Goal: Task Accomplishment & Management: Manage account settings

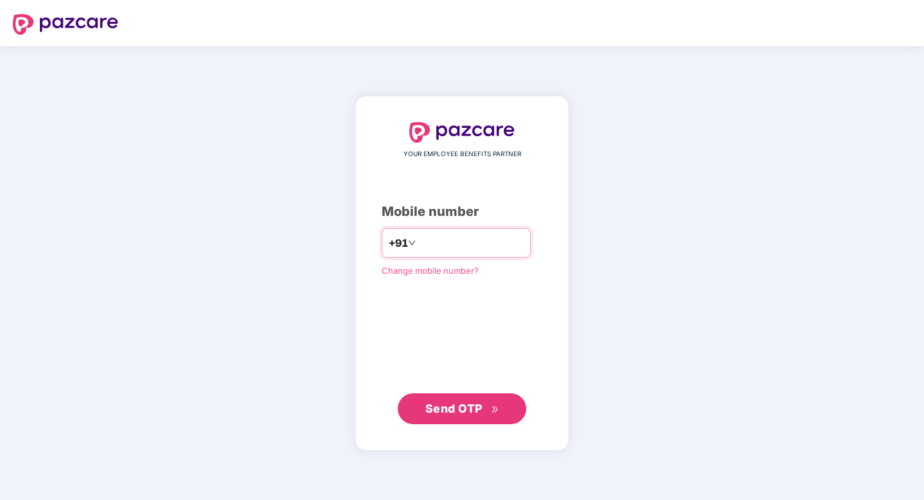
click at [462, 247] on input "number" at bounding box center [470, 243] width 105 height 21
type input "**********"
click at [453, 405] on span "Send OTP" at bounding box center [454, 407] width 57 height 13
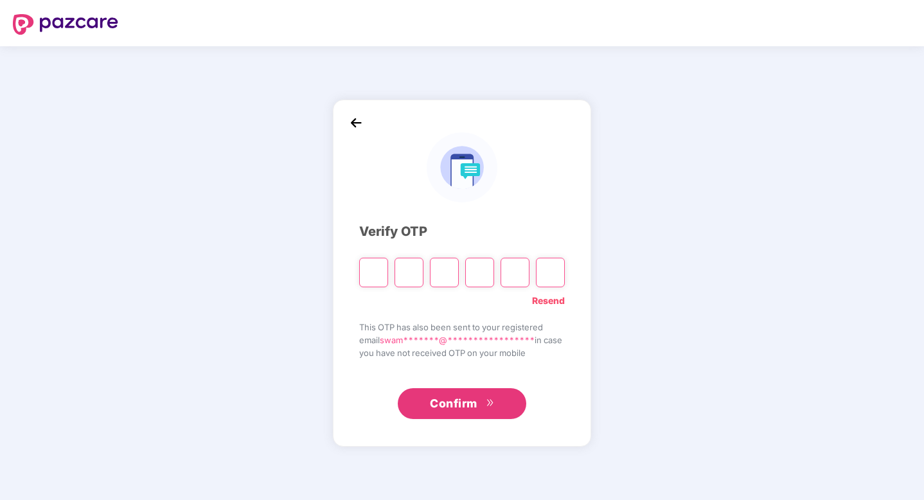
type input "*"
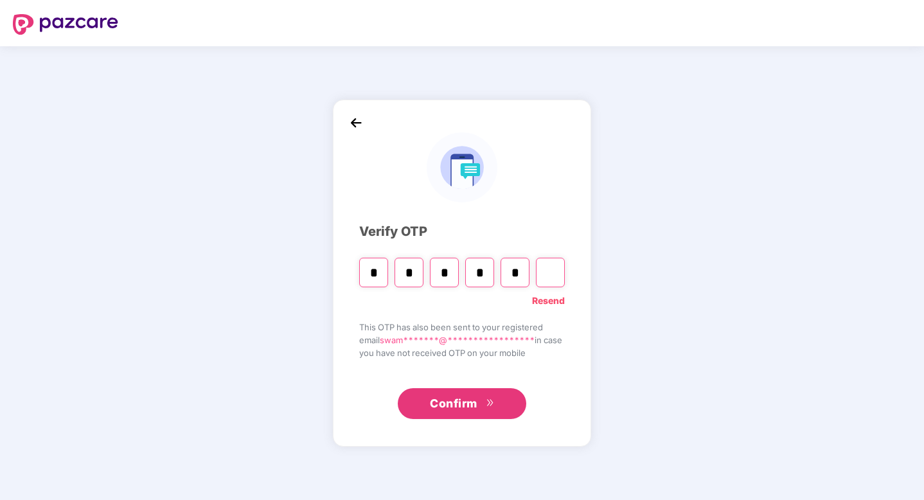
type input "*"
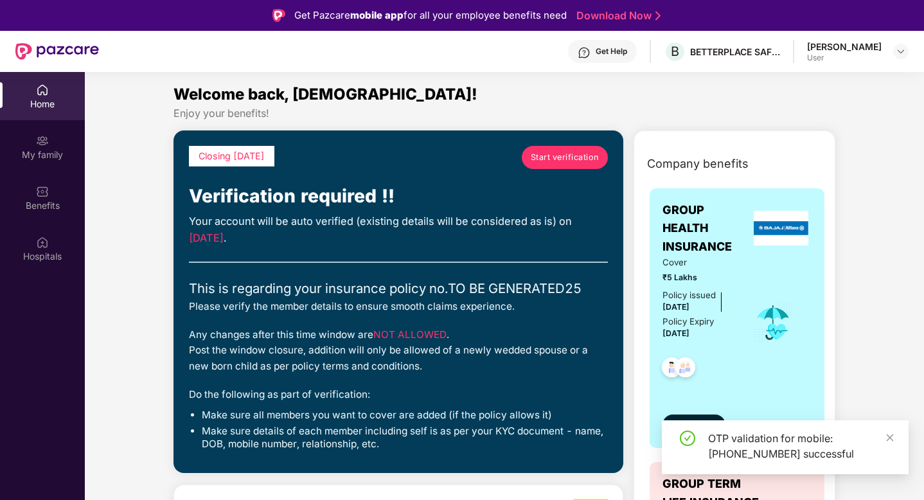
click at [355, 55] on div "Get Help B BETTERPLACE SAFETY SOLUTIONS PRIVATE LIMITED [PERSON_NAME] User" at bounding box center [504, 51] width 810 height 41
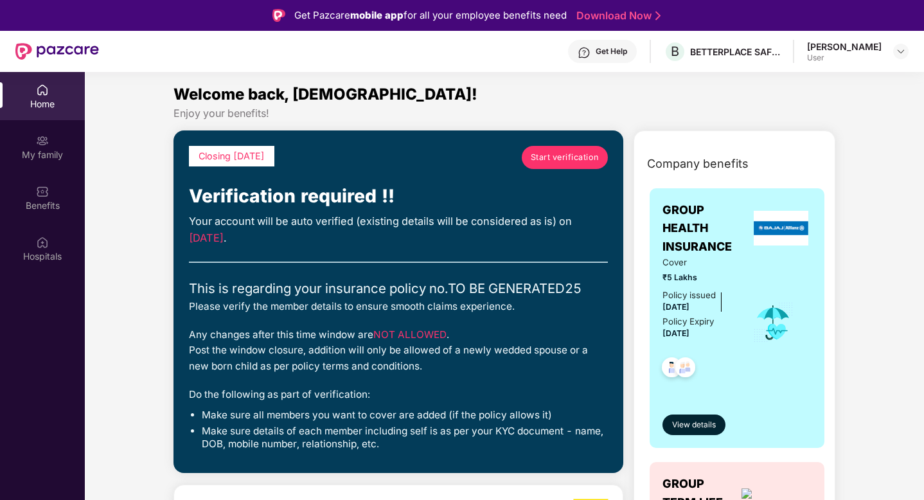
click at [442, 49] on div "Get Help B BETTERPLACE SAFETY SOLUTIONS PRIVATE LIMITED [PERSON_NAME] User" at bounding box center [504, 51] width 810 height 41
click at [893, 53] on div at bounding box center [900, 51] width 15 height 15
click at [702, 105] on div "Welcome back, [DEMOGRAPHIC_DATA]!" at bounding box center [505, 94] width 663 height 24
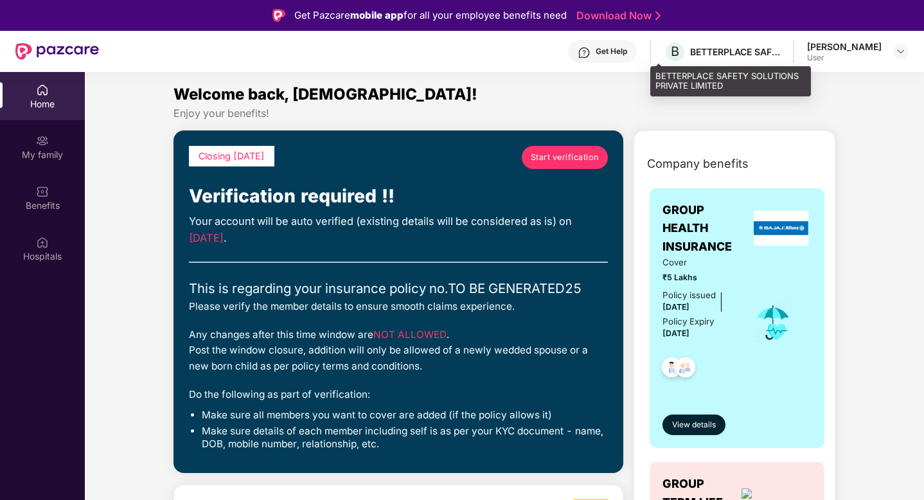
click at [699, 58] on div "B BETTERPLACE SAFETY SOLUTIONS PRIVATE LIMITED" at bounding box center [722, 51] width 116 height 22
click at [692, 51] on div "BETTERPLACE SAFETY SOLUTIONS PRIVATE LIMITED" at bounding box center [735, 52] width 90 height 12
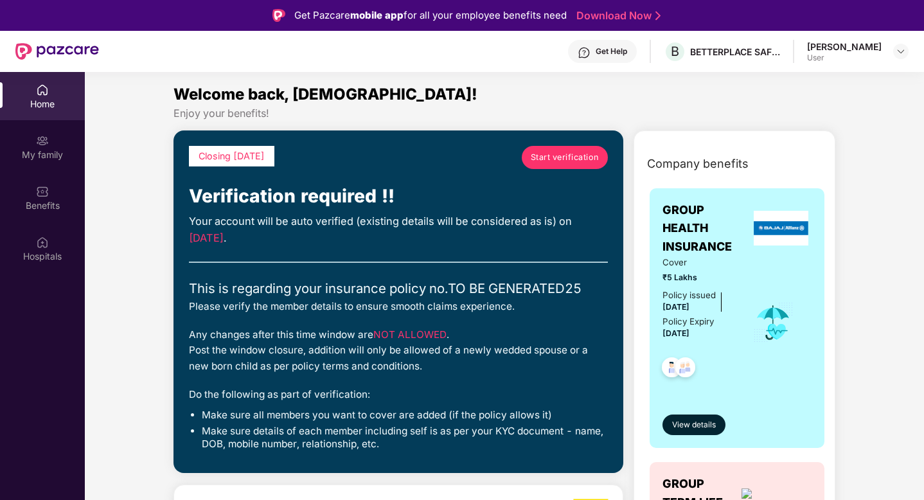
click at [609, 99] on div "Welcome back, [DEMOGRAPHIC_DATA]!" at bounding box center [505, 94] width 663 height 24
click at [616, 89] on div "Welcome back, [DEMOGRAPHIC_DATA]!" at bounding box center [505, 94] width 663 height 24
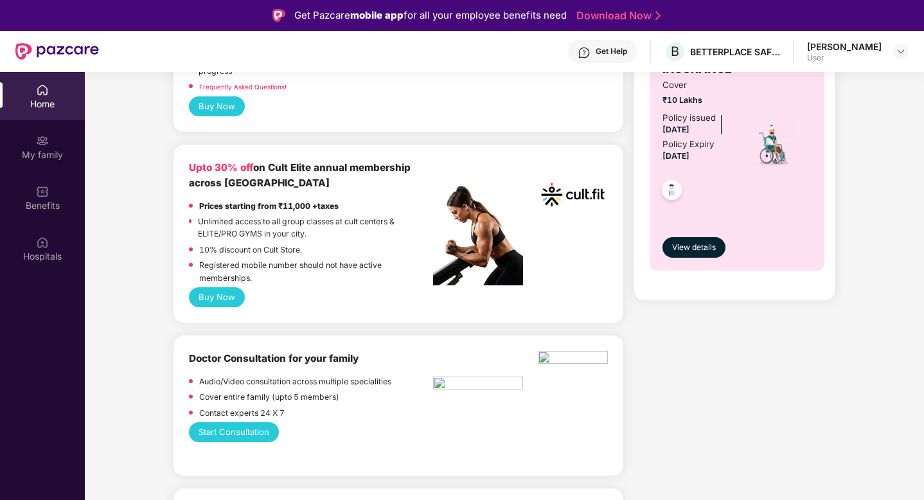
scroll to position [814, 0]
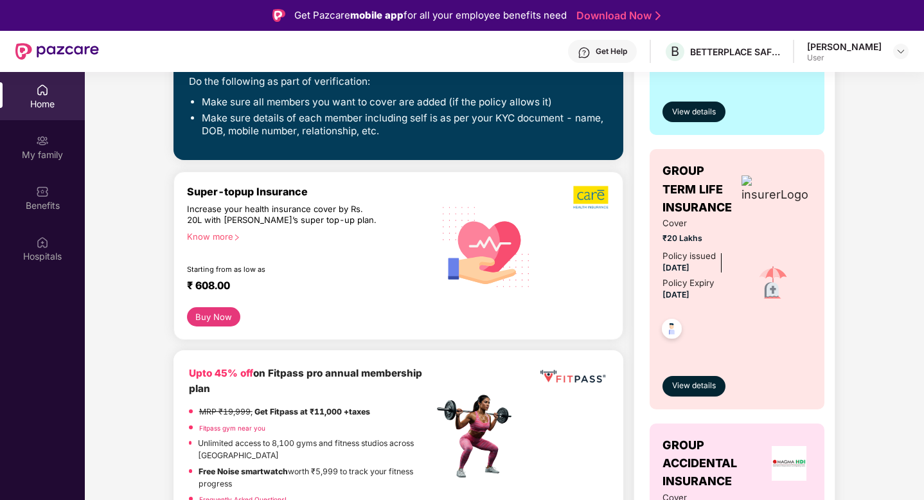
scroll to position [0, 0]
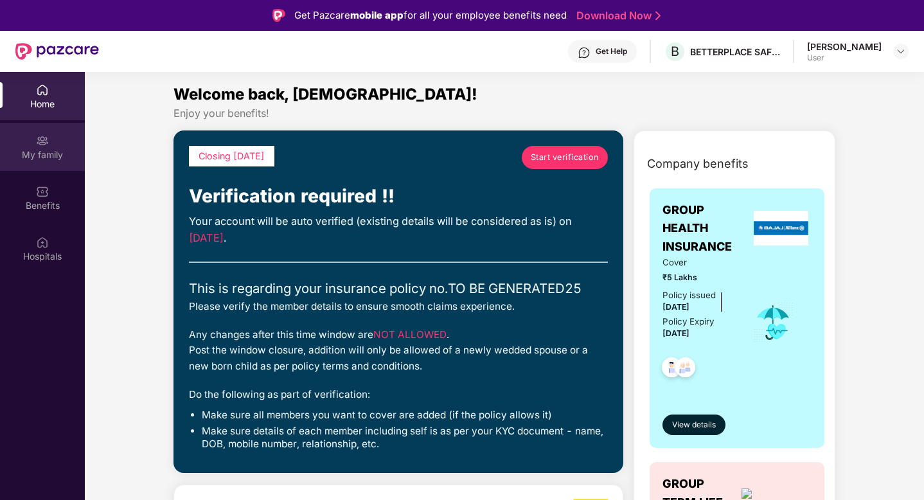
click at [47, 157] on div "My family" at bounding box center [42, 154] width 85 height 13
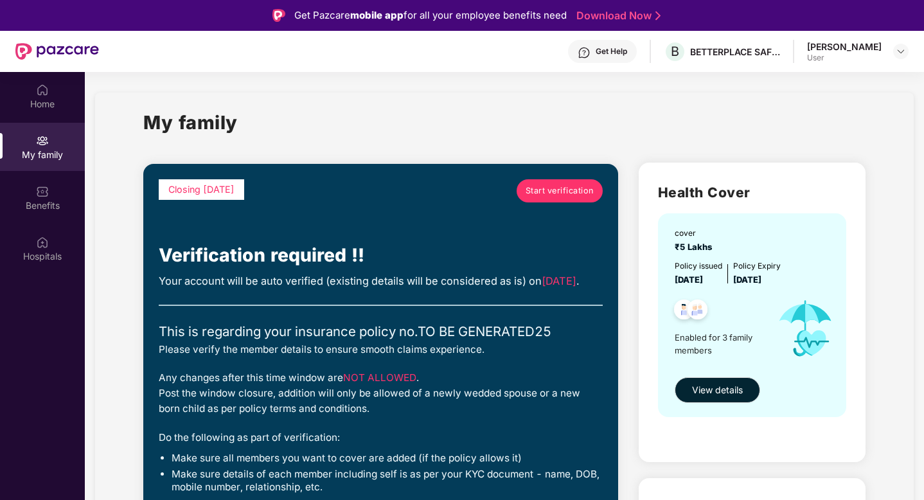
click at [392, 120] on div "My family" at bounding box center [504, 130] width 723 height 44
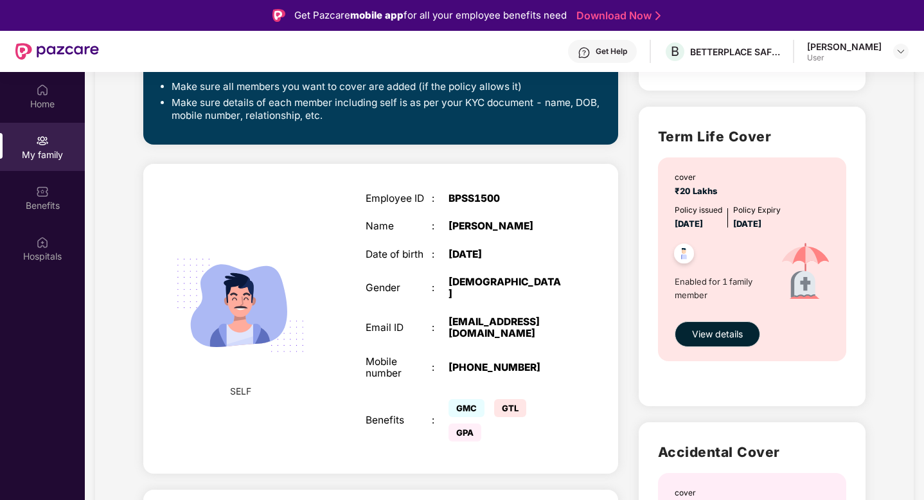
scroll to position [455, 0]
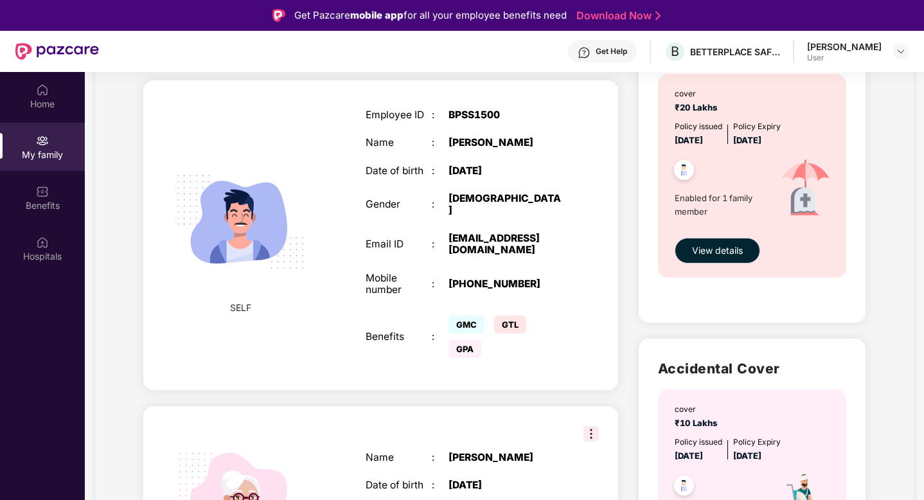
click at [511, 326] on span "GTL" at bounding box center [510, 325] width 32 height 18
drag, startPoint x: 460, startPoint y: 355, endPoint x: 546, endPoint y: 355, distance: 86.1
click at [546, 355] on div "GMC GTL GPA" at bounding box center [507, 336] width 116 height 49
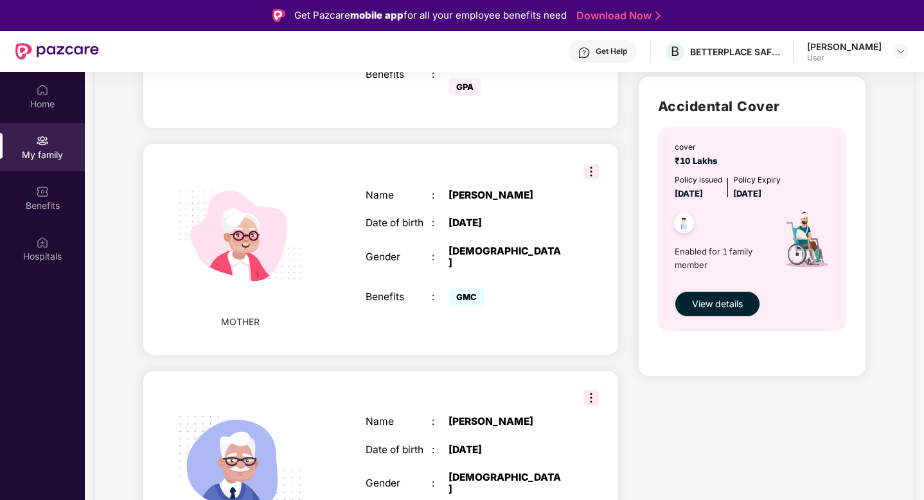
scroll to position [719, 0]
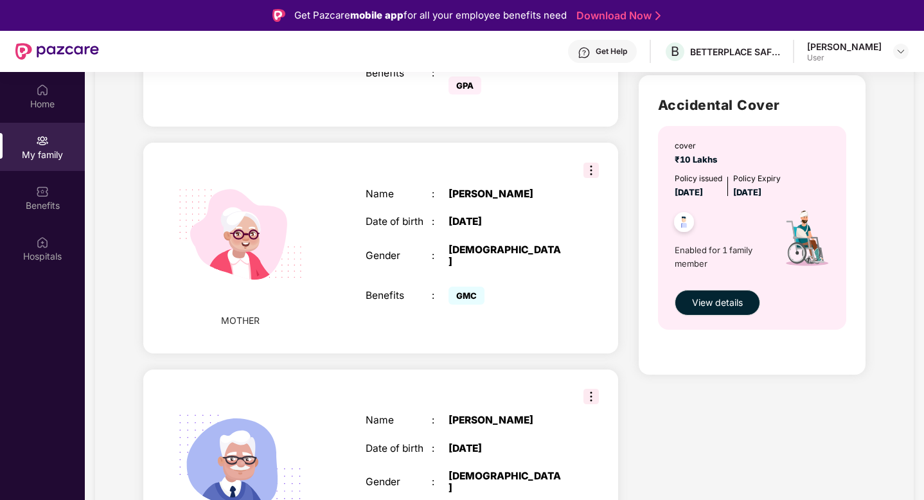
click at [627, 322] on div "Closing [DATE] Start verification Verification required !! Your account will be…" at bounding box center [381, 15] width 496 height 1162
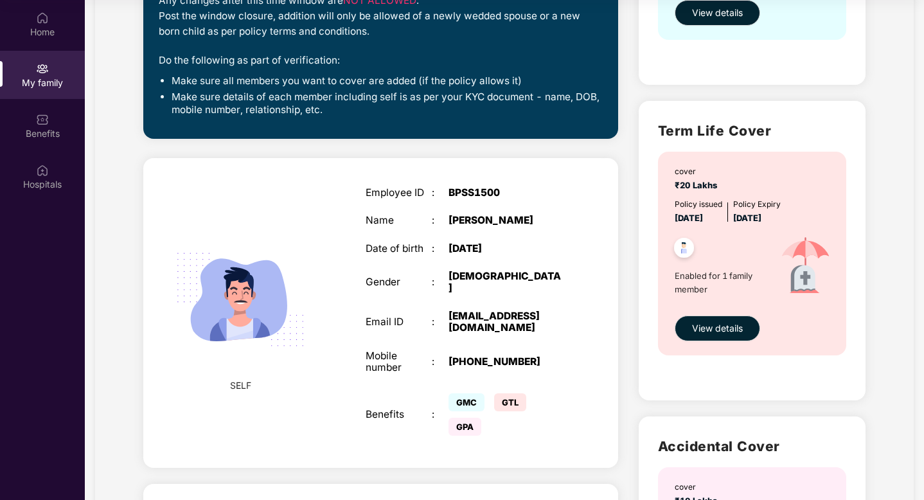
scroll to position [0, 0]
